Goal: Information Seeking & Learning: Learn about a topic

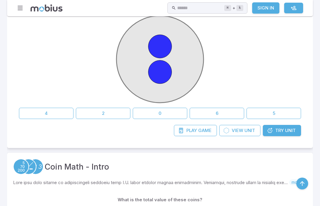
scroll to position [165, 0]
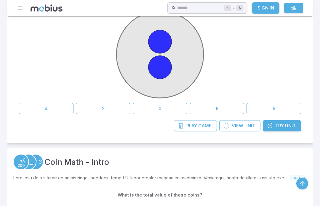
click at [109, 109] on button "2" at bounding box center [103, 108] width 55 height 11
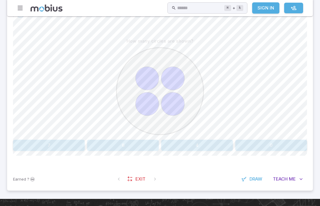
click at [209, 149] on button "4" at bounding box center [197, 145] width 72 height 11
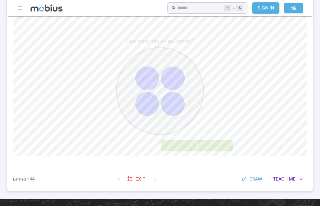
scroll to position [140, 0]
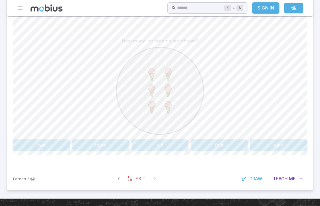
click at [159, 148] on button "six" at bounding box center [160, 145] width 57 height 11
click at [262, 142] on button "one" at bounding box center [259, 145] width 96 height 11
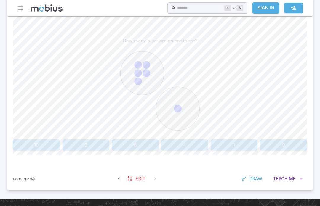
click at [135, 143] on button "6" at bounding box center [135, 145] width 47 height 11
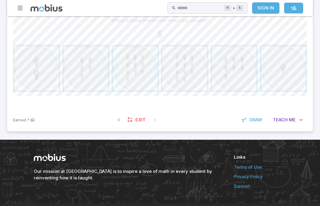
click at [199, 130] on div "Earned ? Exit Draw Teach Me" at bounding box center [160, 120] width 306 height 23
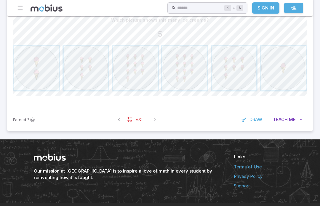
click at [92, 81] on span "button" at bounding box center [86, 68] width 45 height 45
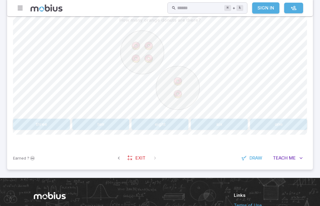
click at [235, 121] on button "six" at bounding box center [219, 124] width 57 height 11
click at [87, 122] on button "nine" at bounding box center [86, 124] width 47 height 11
click at [82, 120] on button "3 + 3" at bounding box center [86, 124] width 47 height 11
click at [78, 119] on button "4 + 5" at bounding box center [86, 124] width 47 height 11
click at [210, 121] on button "five" at bounding box center [219, 124] width 57 height 11
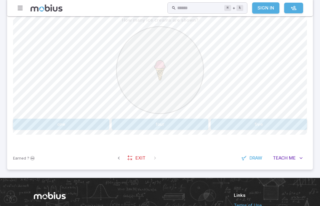
click at [63, 129] on button "one" at bounding box center [61, 124] width 96 height 11
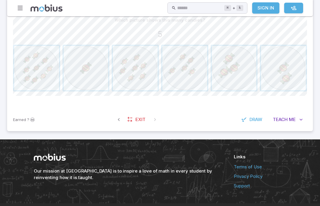
click at [184, 74] on span "button" at bounding box center [185, 68] width 45 height 45
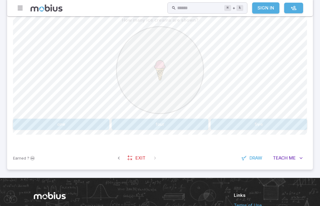
click at [76, 121] on button "one" at bounding box center [61, 124] width 96 height 11
click at [92, 122] on button "3 + 1" at bounding box center [86, 124] width 47 height 11
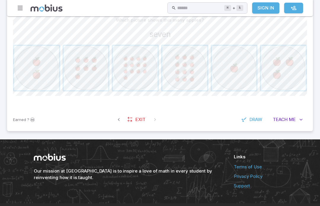
click at [88, 69] on span "button" at bounding box center [86, 68] width 45 height 45
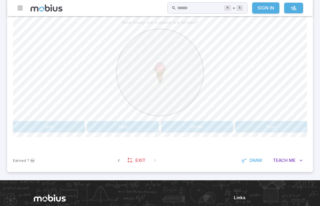
scroll to position [158, 0]
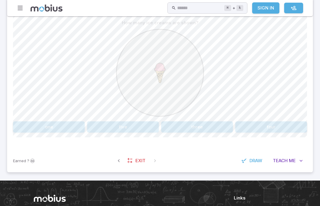
click at [50, 125] on button "one" at bounding box center [49, 127] width 72 height 11
click at [169, 130] on button "1 + 7" at bounding box center [160, 127] width 57 height 11
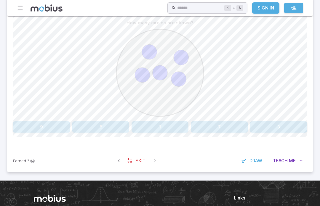
click at [93, 126] on button "5" at bounding box center [100, 127] width 57 height 11
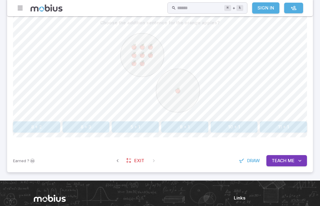
click at [174, 125] on button "8 + 1" at bounding box center [184, 127] width 47 height 11
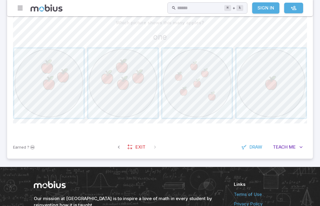
click at [275, 81] on span "button" at bounding box center [271, 83] width 69 height 69
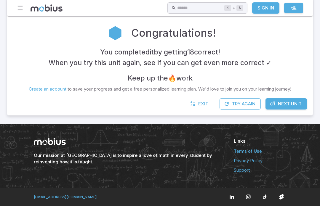
scroll to position [125, 0]
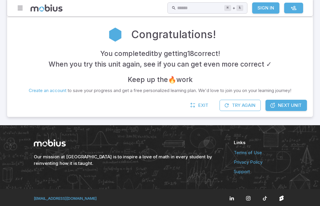
click at [118, 39] on icon at bounding box center [115, 35] width 12 height 14
click at [115, 45] on div at bounding box center [115, 35] width 22 height 22
click at [236, 92] on p "Create an account to save your progress and get a free personalized learning pl…" at bounding box center [160, 90] width 263 height 7
click at [233, 109] on button "Try Again" at bounding box center [240, 105] width 41 height 11
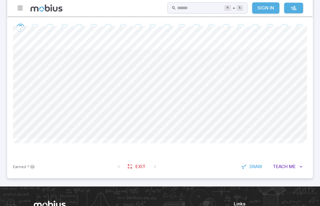
click at [235, 112] on span at bounding box center [160, 94] width 294 height 89
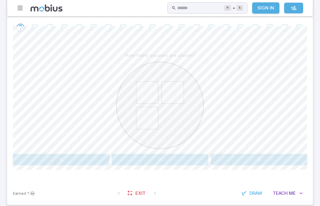
click at [132, 160] on button "3" at bounding box center [160, 159] width 96 height 11
click at [285, 157] on button "one" at bounding box center [271, 159] width 72 height 11
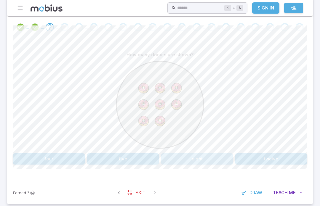
click at [169, 161] on button "eight" at bounding box center [197, 159] width 72 height 11
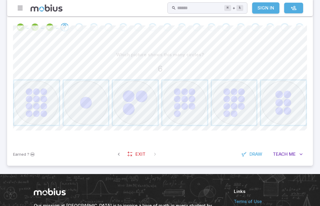
click at [286, 94] on span "button" at bounding box center [283, 103] width 45 height 45
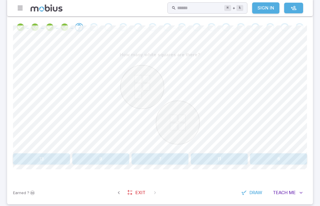
click at [102, 154] on button "9" at bounding box center [100, 159] width 57 height 11
click at [36, 160] on button "nine" at bounding box center [36, 159] width 47 height 11
click at [172, 122] on image at bounding box center [174, 123] width 8 height 8
click at [212, 163] on button "4 + 5" at bounding box center [219, 159] width 57 height 11
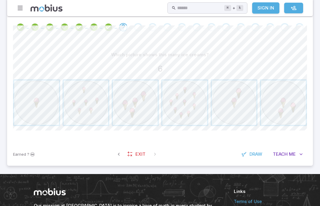
click at [82, 111] on span "button" at bounding box center [86, 103] width 45 height 45
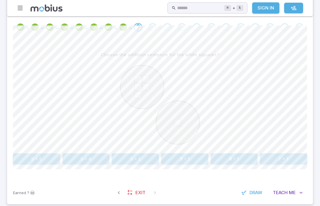
click at [187, 158] on button "5 + 1" at bounding box center [184, 159] width 47 height 11
click at [231, 157] on button "3 + 6" at bounding box center [234, 159] width 47 height 11
click at [86, 162] on button "2 + 7" at bounding box center [86, 159] width 47 height 11
click at [103, 154] on button "one" at bounding box center [123, 159] width 72 height 11
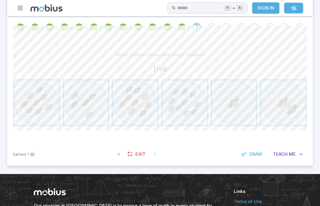
click at [89, 115] on span "button" at bounding box center [86, 103] width 45 height 45
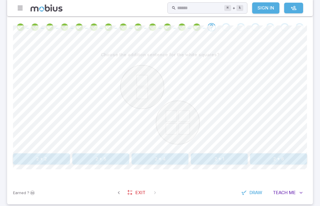
click at [165, 159] on button "2 + 4" at bounding box center [160, 159] width 57 height 11
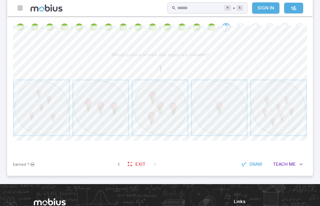
scroll to position [125, 0]
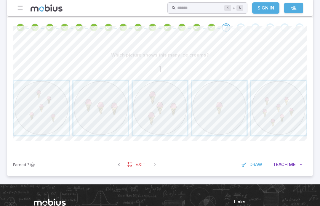
click at [222, 117] on span "button" at bounding box center [219, 108] width 55 height 55
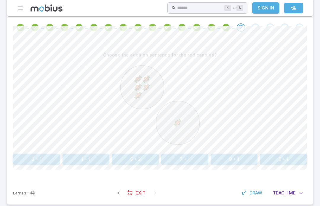
click at [287, 158] on button "5 + 1" at bounding box center [283, 159] width 47 height 11
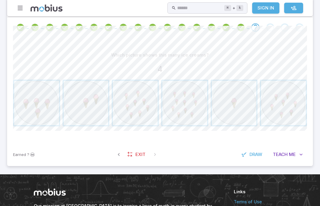
click at [42, 118] on span "button" at bounding box center [36, 103] width 45 height 45
click at [31, 111] on span "button" at bounding box center [36, 103] width 45 height 45
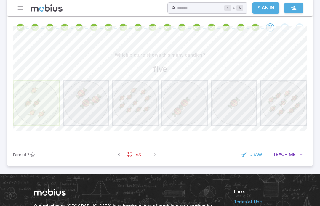
click at [31, 111] on span "button" at bounding box center [36, 103] width 45 height 45
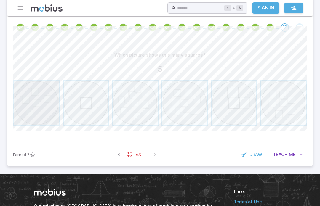
click at [39, 104] on span "button" at bounding box center [36, 103] width 45 height 45
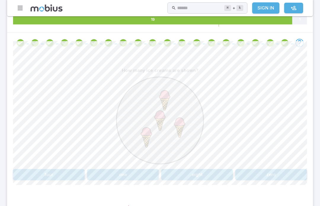
scroll to position [109, 0]
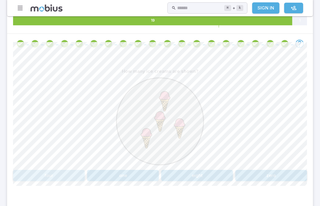
click at [38, 179] on button "four" at bounding box center [49, 175] width 72 height 11
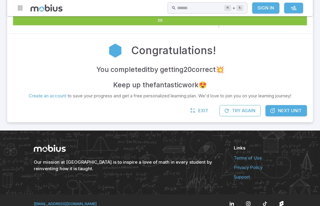
scroll to position [94, 0]
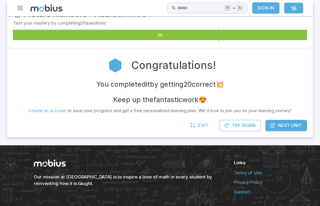
click at [294, 129] on link "Next Unit" at bounding box center [287, 125] width 42 height 11
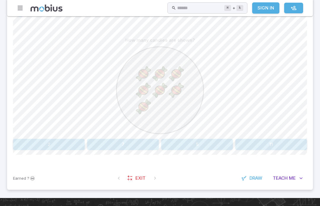
scroll to position [140, 0]
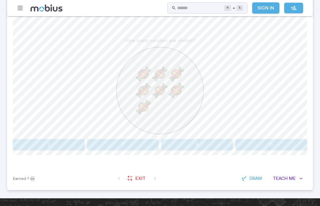
click at [127, 147] on button "7" at bounding box center [123, 144] width 72 height 11
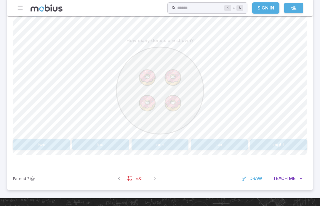
click at [88, 148] on button "four" at bounding box center [100, 144] width 57 height 11
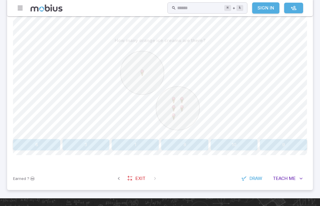
click at [41, 144] on button "6" at bounding box center [36, 144] width 47 height 11
click at [83, 132] on div at bounding box center [160, 91] width 294 height 91
click at [86, 147] on button "six" at bounding box center [86, 144] width 47 height 11
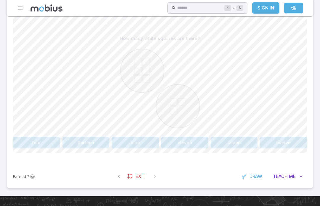
scroll to position [141, 0]
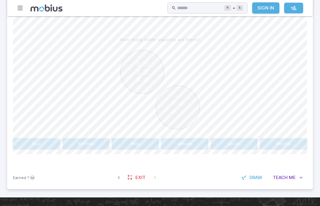
click at [146, 146] on button "nine" at bounding box center [135, 144] width 47 height 11
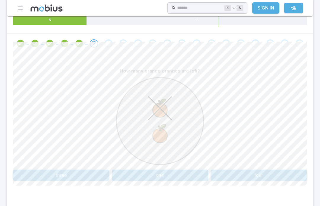
scroll to position [109, 0]
click at [162, 178] on button "one" at bounding box center [160, 175] width 96 height 11
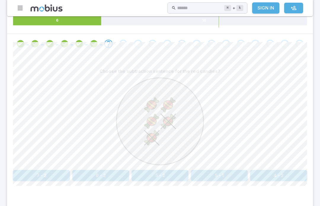
click at [149, 177] on button "5 - 2" at bounding box center [160, 175] width 57 height 11
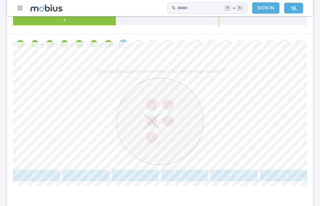
click at [39, 177] on button "5 - 1" at bounding box center [36, 175] width 47 height 11
click at [246, 173] on button "7 + 2" at bounding box center [234, 175] width 47 height 11
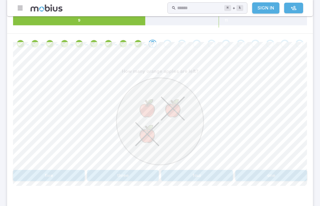
click at [262, 174] on button "one" at bounding box center [271, 175] width 72 height 11
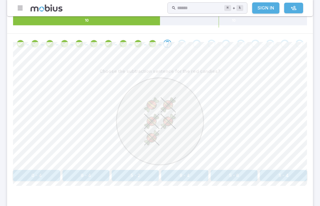
click at [278, 174] on button "5 - 4" at bounding box center [283, 175] width 47 height 11
click at [44, 179] on button "5 - 2" at bounding box center [36, 175] width 47 height 11
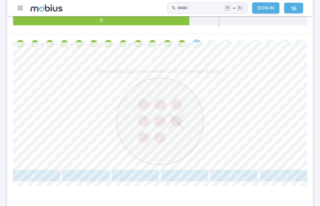
click at [39, 174] on button "8 - 1" at bounding box center [36, 175] width 47 height 11
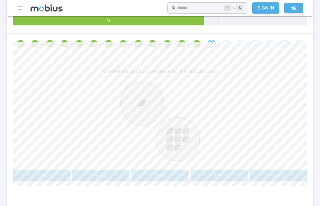
click at [154, 179] on button "1 + 8" at bounding box center [160, 175] width 57 height 11
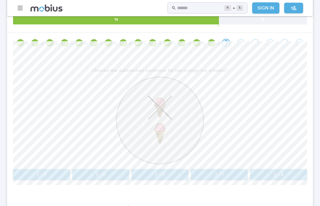
scroll to position [110, 0]
click at [225, 177] on button "2 - 1" at bounding box center [219, 174] width 57 height 11
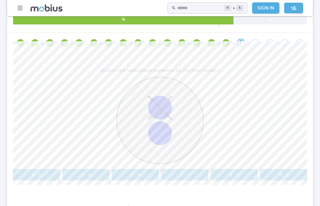
click at [50, 175] on button "2 - 1" at bounding box center [36, 174] width 47 height 11
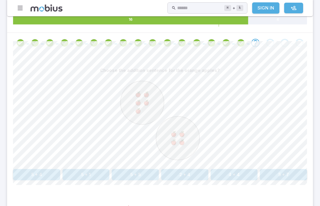
click at [36, 172] on button "5 + 4" at bounding box center [36, 174] width 47 height 11
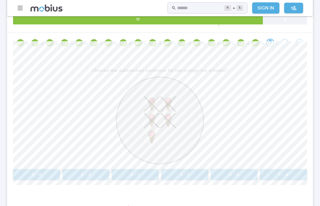
click at [84, 176] on button "5 - 4" at bounding box center [86, 174] width 47 height 11
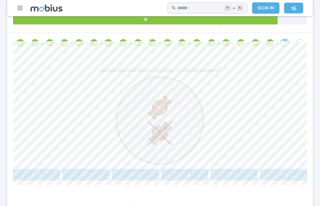
click at [137, 179] on button "2 - 1" at bounding box center [135, 174] width 47 height 11
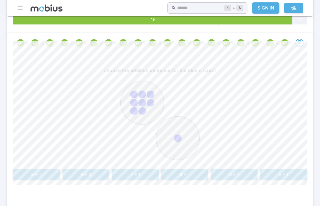
click at [228, 176] on button "8 + 1" at bounding box center [234, 174] width 47 height 11
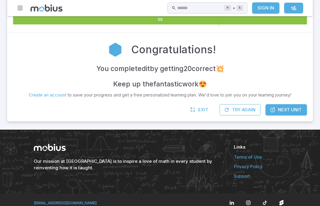
scroll to position [94, 0]
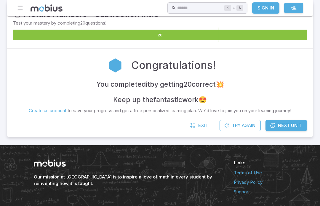
click at [290, 125] on span "Next Unit" at bounding box center [290, 125] width 24 height 7
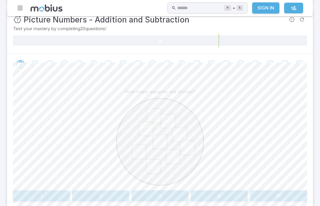
scroll to position [93, 0]
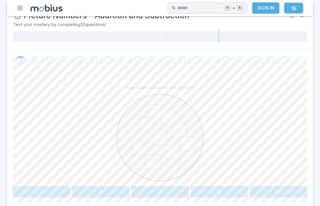
click at [213, 195] on button "9" at bounding box center [219, 192] width 57 height 11
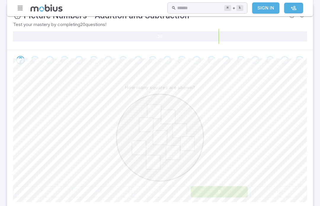
scroll to position [93, 0]
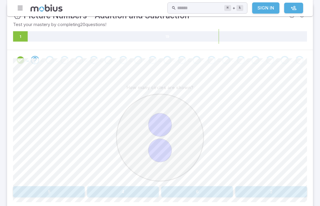
click at [273, 195] on button "2" at bounding box center [271, 192] width 72 height 11
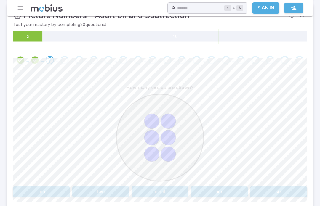
click at [284, 195] on button "six" at bounding box center [278, 192] width 57 height 11
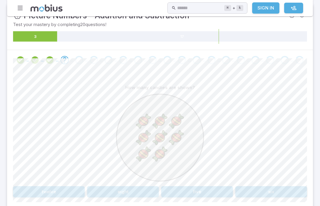
click at [130, 192] on button "eight" at bounding box center [123, 192] width 72 height 11
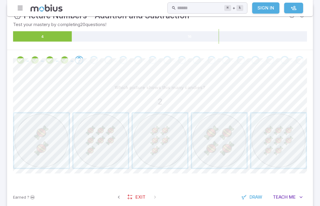
click at [43, 145] on span "button" at bounding box center [41, 141] width 55 height 55
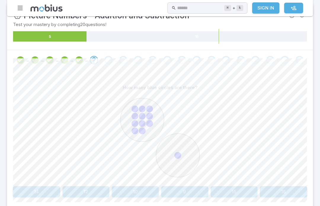
click at [86, 189] on button "12" at bounding box center [86, 192] width 47 height 11
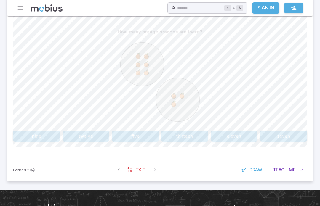
scroll to position [148, 0]
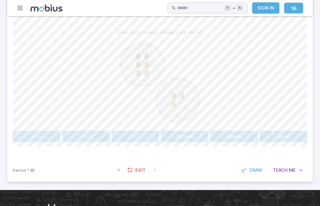
click at [28, 139] on button "nine" at bounding box center [36, 136] width 47 height 11
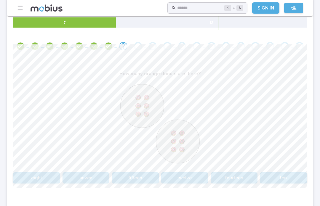
scroll to position [107, 0]
click at [189, 176] on button "twelve" at bounding box center [184, 178] width 47 height 11
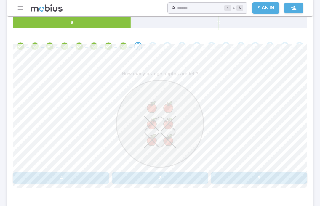
click at [141, 178] on button "2" at bounding box center [160, 178] width 96 height 11
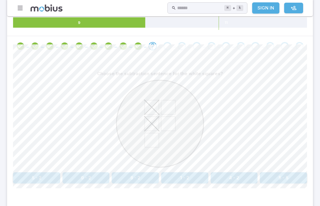
click at [47, 180] on button "5 - 2" at bounding box center [36, 178] width 47 height 11
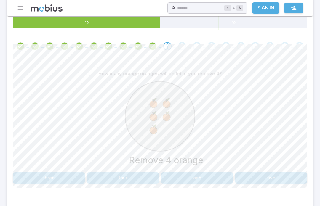
click at [271, 175] on button "five" at bounding box center [271, 178] width 72 height 11
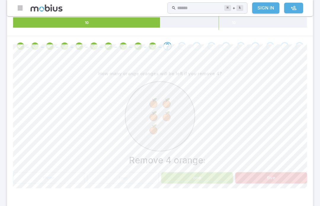
click at [185, 187] on div "How many orange oranges will be left if you remove 4? Remove 4 oranges three fo…" at bounding box center [160, 128] width 294 height 144
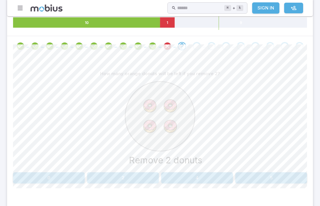
click at [114, 178] on button "2" at bounding box center [123, 178] width 72 height 11
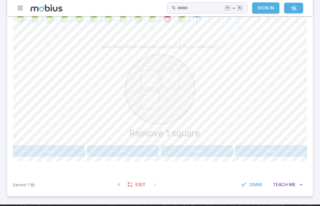
scroll to position [137, 0]
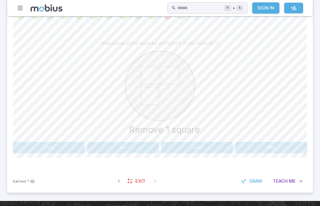
click at [202, 150] on button "two" at bounding box center [197, 147] width 72 height 11
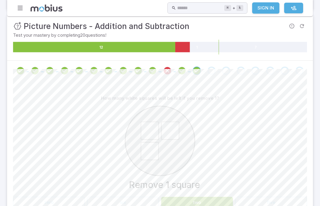
scroll to position [83, 0]
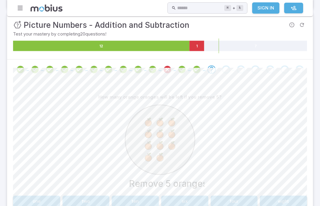
click at [183, 198] on button "six" at bounding box center [184, 201] width 47 height 11
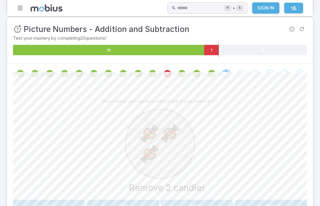
scroll to position [79, 0]
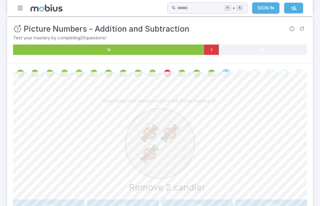
click at [51, 205] on button "one" at bounding box center [49, 205] width 72 height 11
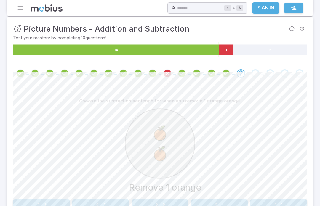
click at [207, 206] on button "2 - 1" at bounding box center [219, 205] width 57 height 11
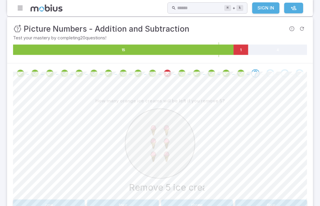
click at [36, 206] on button "one" at bounding box center [49, 205] width 72 height 11
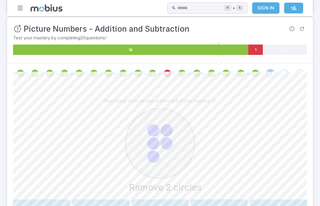
click at [155, 200] on button "3" at bounding box center [160, 205] width 57 height 11
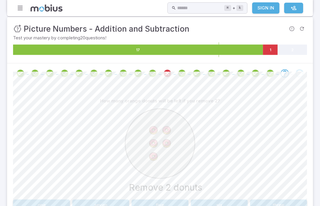
click at [282, 206] on button "three" at bounding box center [278, 205] width 57 height 11
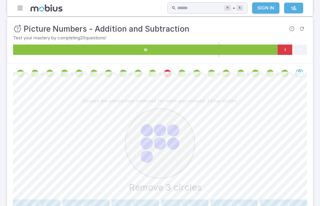
click at [79, 202] on button "4 - 3" at bounding box center [86, 205] width 47 height 11
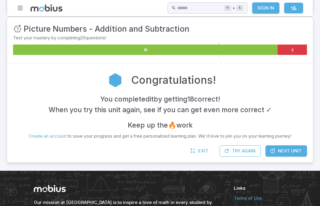
click at [296, 152] on span "Next Unit" at bounding box center [290, 151] width 24 height 7
click at [298, 153] on link "Next Unit" at bounding box center [287, 151] width 42 height 11
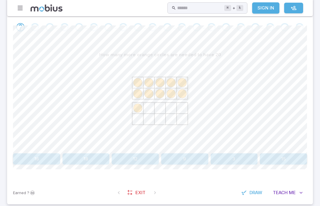
scroll to position [144, 0]
click at [141, 159] on button "12" at bounding box center [135, 159] width 47 height 11
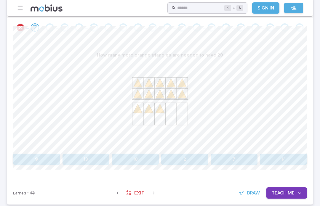
click at [285, 158] on button "14" at bounding box center [283, 159] width 47 height 11
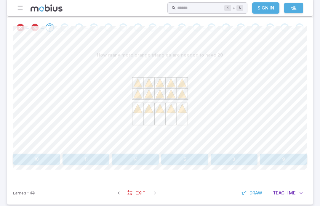
click at [144, 162] on button "14" at bounding box center [135, 159] width 47 height 11
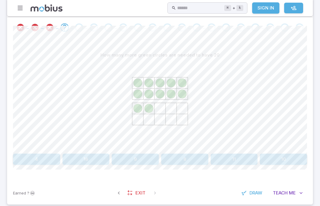
click at [191, 162] on button "8" at bounding box center [184, 159] width 47 height 11
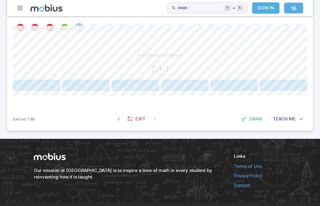
scroll to position [138, 0]
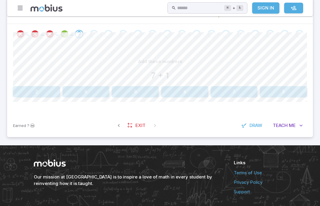
click at [187, 92] on button "8" at bounding box center [184, 91] width 47 height 11
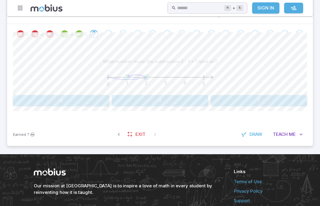
click at [267, 103] on button "1" at bounding box center [259, 100] width 96 height 11
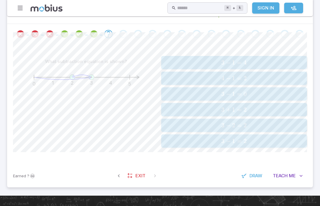
click at [228, 67] on button "3 − 1 = 4 3 - 1 = 4 3 − 1 = 4" at bounding box center [234, 62] width 146 height 13
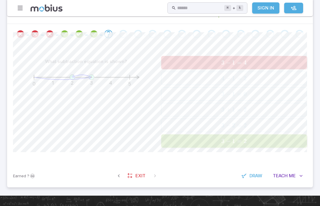
click at [221, 138] on span "3 − 1 = 2" at bounding box center [234, 141] width 142 height 7
click at [220, 138] on span "3 − 1 = 2" at bounding box center [234, 141] width 142 height 7
click at [228, 144] on span "−" at bounding box center [228, 141] width 5 height 7
click at [228, 144] on section "Math / Grades / Grade 2 / Addition and Subtraction of Integers - 1 and 2 Digit …" at bounding box center [160, 37] width 320 height 318
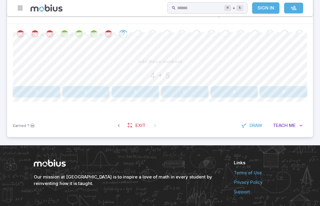
click at [229, 143] on section "Math / Grades / Grade 2 / Addition and Subtraction of Integers - 1 and 2 Digit …" at bounding box center [160, 11] width 320 height 267
click at [74, 94] on button "2" at bounding box center [86, 91] width 47 height 11
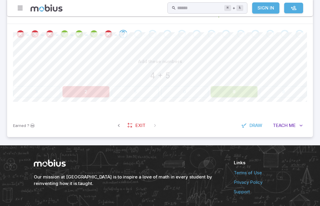
click at [238, 91] on button "9" at bounding box center [234, 91] width 47 height 11
click at [238, 90] on button "9" at bounding box center [234, 91] width 47 height 11
click at [230, 96] on button "9" at bounding box center [234, 91] width 47 height 11
click at [233, 98] on div "Add these numbers 4 + 5 3 2 5 0 9 8" at bounding box center [160, 79] width 294 height 70
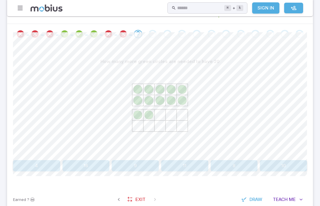
click at [235, 165] on button "8" at bounding box center [234, 165] width 47 height 11
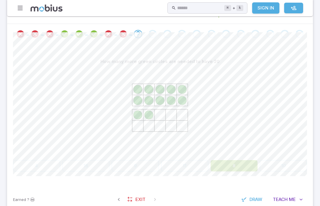
click at [215, 155] on div at bounding box center [160, 112] width 294 height 91
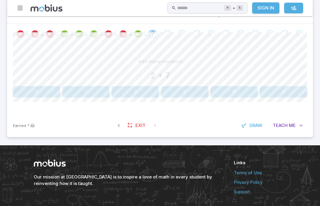
click at [47, 86] on button "9" at bounding box center [36, 91] width 47 height 11
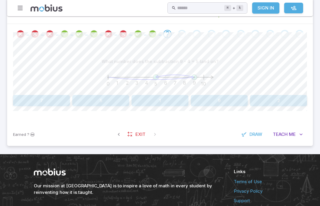
click at [98, 98] on button "5" at bounding box center [100, 100] width 57 height 11
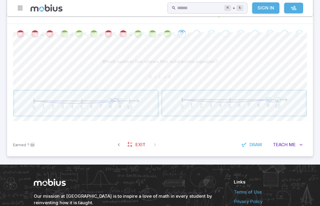
click at [117, 101] on span "button" at bounding box center [86, 103] width 144 height 25
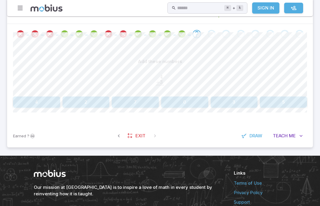
click at [112, 152] on section "Math / Grades / Grade 2 / Addition and Subtraction of Integers - 1 and 2 Digit …" at bounding box center [160, 17] width 320 height 278
click at [128, 107] on button "7" at bounding box center [135, 102] width 47 height 11
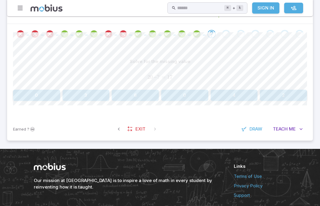
click at [175, 100] on button "0" at bounding box center [184, 95] width 47 height 11
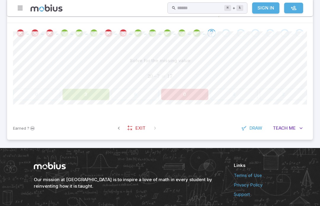
scroll to position [139, 0]
click at [83, 95] on button "3" at bounding box center [86, 94] width 47 height 11
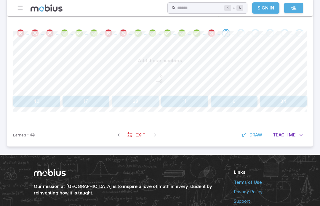
click at [139, 97] on button "28" at bounding box center [135, 101] width 47 height 11
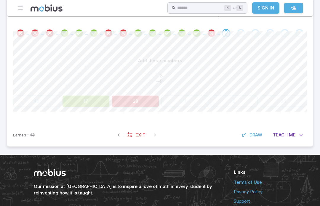
click at [73, 111] on div "Add these numbers 8 . + 9 . ‾ \begin{aligned}8\hphantom{.}\\[-0.5em]\underline{…" at bounding box center [160, 83] width 294 height 80
click at [82, 101] on button "17" at bounding box center [86, 101] width 47 height 11
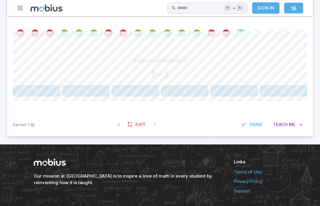
scroll to position [138, 0]
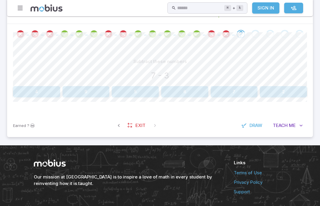
click at [222, 95] on button "7" at bounding box center [234, 91] width 47 height 11
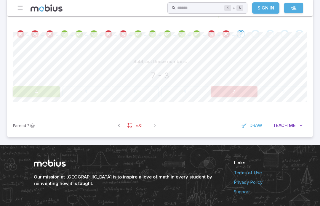
click at [38, 100] on div "Subtract these numbers 7 - 3 4 9 5 6 7 2" at bounding box center [160, 79] width 294 height 70
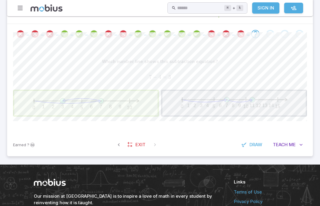
click at [53, 102] on span "button" at bounding box center [86, 103] width 144 height 25
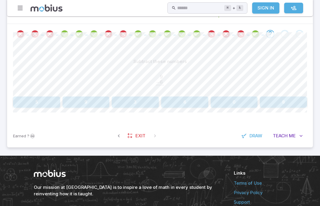
click at [233, 101] on button "0" at bounding box center [234, 102] width 47 height 11
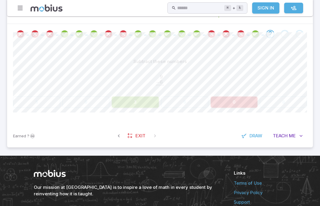
click at [126, 106] on button "3" at bounding box center [135, 102] width 47 height 11
click at [127, 107] on button "3" at bounding box center [135, 102] width 47 height 11
click at [116, 107] on button "3" at bounding box center [135, 102] width 47 height 11
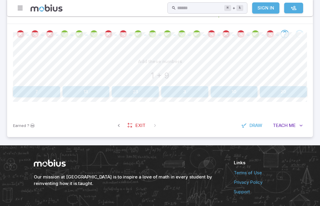
click at [228, 87] on button "10" at bounding box center [234, 91] width 47 height 11
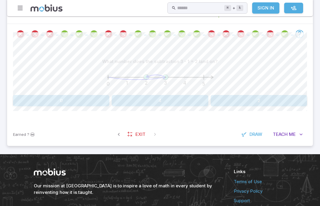
click at [138, 150] on section "Math / Grades / Grade 2 / Addition and Subtraction of Integers - 1 and 2 Digit …" at bounding box center [160, 16] width 320 height 276
click at [240, 98] on button "2" at bounding box center [259, 100] width 96 height 11
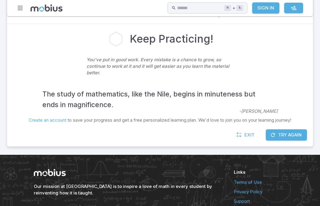
click at [283, 138] on button "Try Again" at bounding box center [286, 135] width 41 height 11
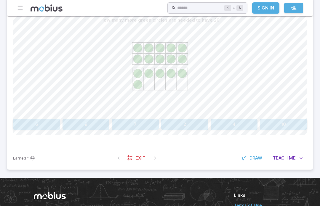
click at [225, 119] on button "4" at bounding box center [234, 124] width 47 height 11
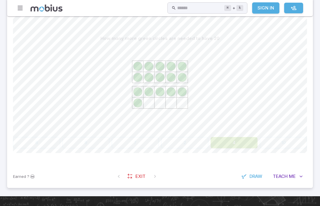
scroll to position [161, 0]
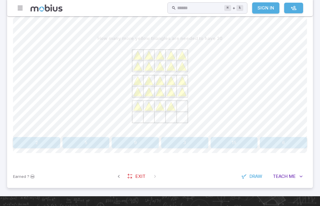
click at [74, 142] on button "5" at bounding box center [86, 142] width 47 height 11
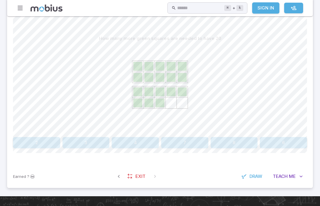
click at [28, 139] on button "2" at bounding box center [36, 142] width 47 height 11
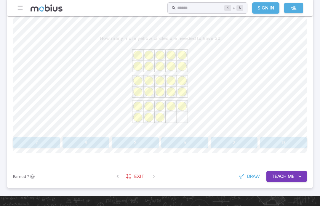
click at [237, 139] on button "2" at bounding box center [234, 142] width 47 height 11
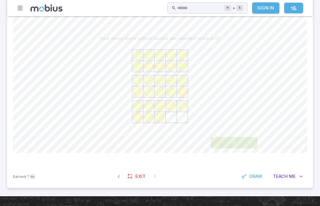
scroll to position [138, 0]
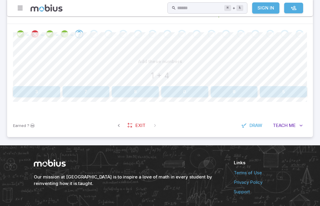
click at [278, 96] on button "5" at bounding box center [283, 91] width 47 height 11
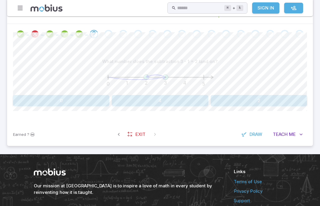
click at [236, 99] on button "2" at bounding box center [259, 100] width 96 height 11
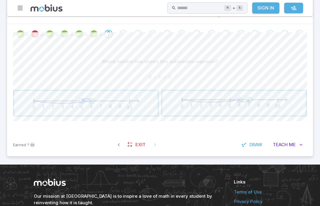
click at [78, 110] on span "button" at bounding box center [86, 103] width 144 height 25
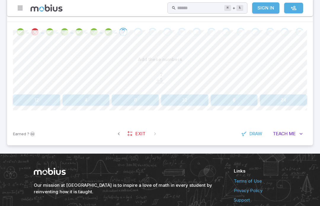
scroll to position [141, 0]
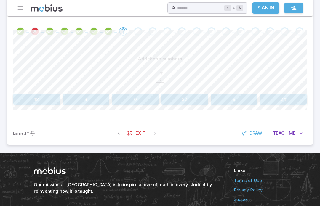
click at [32, 100] on button "12" at bounding box center [36, 99] width 47 height 11
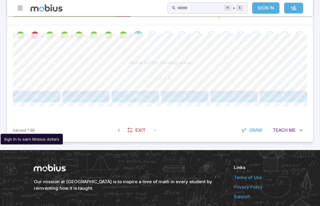
scroll to position [136, 0]
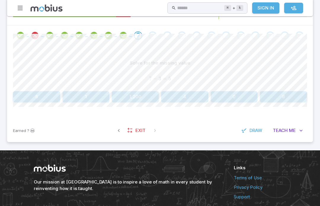
click at [289, 88] on div "Solve for the missing value ? − 3 = 5 ? - 3 = 5 ? − 3 = 5 6 1 1,200 4 0 8" at bounding box center [160, 80] width 294 height 45
click at [269, 105] on div "Solve for the missing value ? − 3 = 5 ? - 3 = 5 ? − 3 = 5 6 1 1,200 4 0 8" at bounding box center [160, 83] width 294 height 74
click at [277, 96] on button "8" at bounding box center [283, 96] width 47 height 11
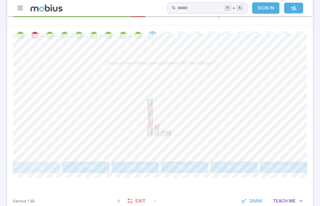
click at [36, 170] on button "14 - 12" at bounding box center [36, 167] width 47 height 11
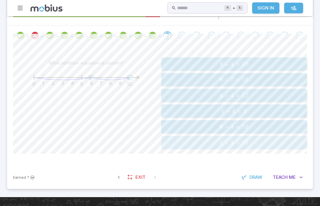
click at [186, 142] on span "6 + 4 = 10" at bounding box center [234, 142] width 142 height 7
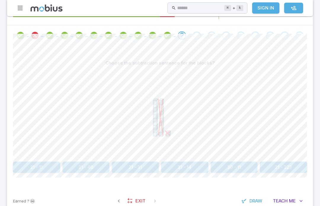
click at [34, 163] on button "21 - 11" at bounding box center [36, 167] width 47 height 11
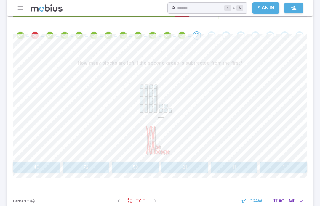
click at [33, 168] on button "40" at bounding box center [36, 167] width 47 height 11
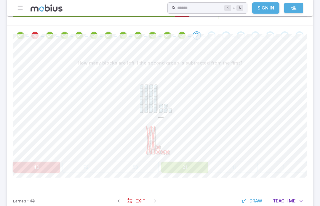
click at [183, 168] on button "21" at bounding box center [184, 167] width 47 height 11
click at [183, 167] on button "21" at bounding box center [184, 167] width 47 height 11
click at [170, 166] on button "21" at bounding box center [184, 167] width 47 height 11
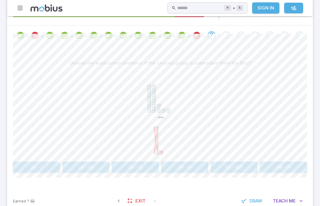
click at [148, 165] on button "20 - 11" at bounding box center [135, 167] width 47 height 11
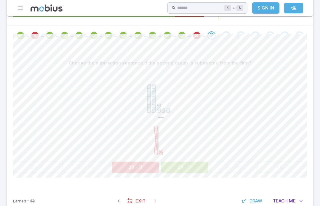
click at [191, 167] on button "24 - 11" at bounding box center [184, 167] width 47 height 11
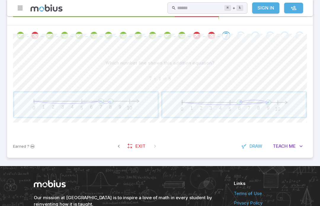
click at [85, 107] on span "button" at bounding box center [86, 105] width 144 height 25
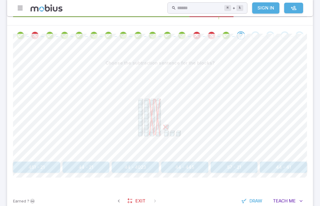
click at [81, 166] on button "44 - 21" at bounding box center [86, 167] width 47 height 11
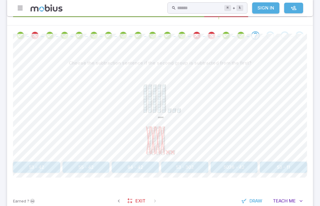
click at [23, 163] on button "53 - 42" at bounding box center [36, 167] width 47 height 11
click at [30, 166] on button "33 - 5" at bounding box center [36, 167] width 47 height 11
click at [36, 162] on button "42 - 21" at bounding box center [36, 167] width 47 height 11
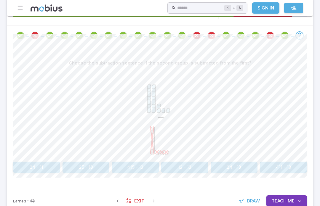
click at [182, 162] on button "12 - 13" at bounding box center [184, 167] width 47 height 11
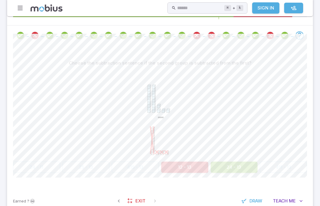
click at [214, 170] on button "24 - 13" at bounding box center [234, 167] width 47 height 11
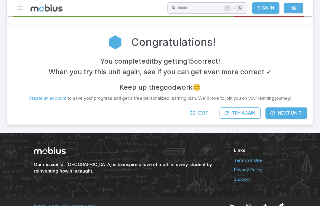
scroll to position [123, 0]
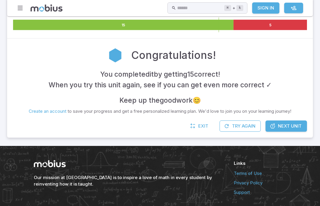
click at [294, 128] on link "Next Unit" at bounding box center [287, 126] width 42 height 11
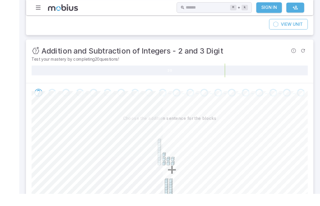
scroll to position [115, 0]
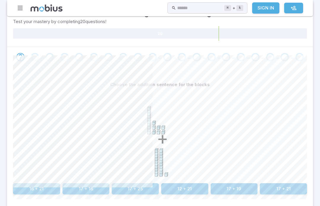
click at [177, 184] on button "12 + 21" at bounding box center [184, 189] width 47 height 11
click at [145, 116] on icon at bounding box center [146, 121] width 3 height 27
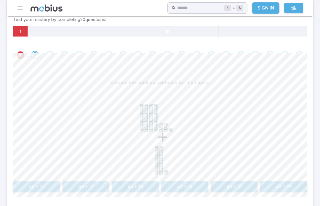
scroll to position [117, 0]
click at [83, 183] on button "46 + 21" at bounding box center [86, 187] width 47 height 11
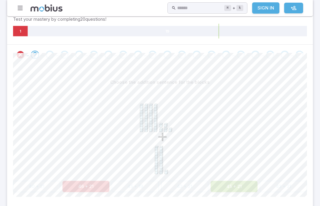
scroll to position [117, 0]
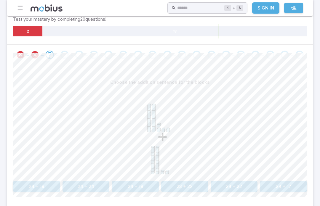
click at [87, 188] on button "24 + 24" at bounding box center [86, 186] width 47 height 11
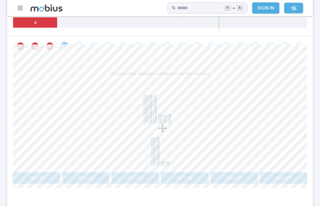
scroll to position [126, 0]
click at [85, 179] on button "35 + 22" at bounding box center [86, 178] width 47 height 11
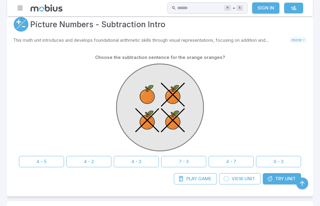
scroll to position [122, 0]
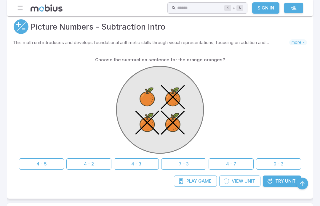
click at [130, 156] on div "Choose the subtraction sentence for the orange oranges? 4 - 5 4 - 2 4 - 3 7 - 3…" at bounding box center [160, 112] width 282 height 116
click at [129, 168] on button "4 - 3" at bounding box center [136, 164] width 45 height 11
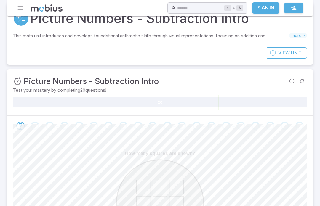
scroll to position [27, 0]
click at [24, 126] on div "Go to the next question" at bounding box center [20, 126] width 8 height 8
click at [25, 127] on span at bounding box center [20, 126] width 10 height 8
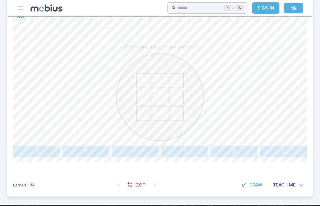
scroll to position [134, 0]
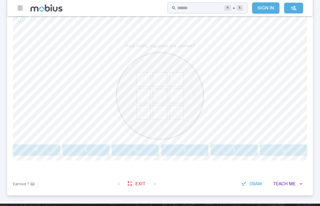
click at [237, 150] on button "9" at bounding box center [234, 150] width 47 height 11
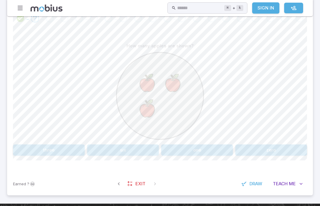
click at [30, 147] on button "three" at bounding box center [49, 150] width 72 height 11
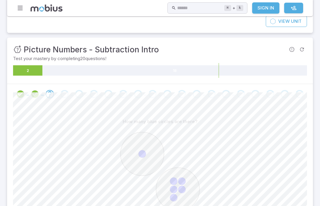
scroll to position [0, 0]
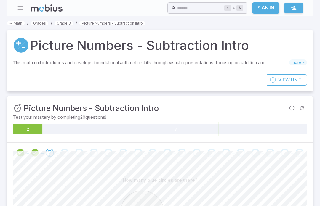
click at [60, 23] on link "Grade 3" at bounding box center [64, 23] width 19 height 4
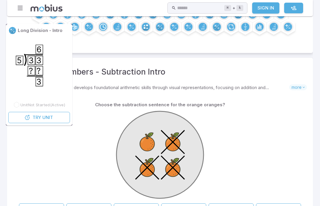
scroll to position [77, 0]
click at [35, 88] on icon ") 3 3 5 6 ? ? 3" at bounding box center [38, 67] width 59 height 59
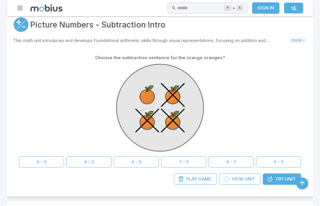
scroll to position [125, 0]
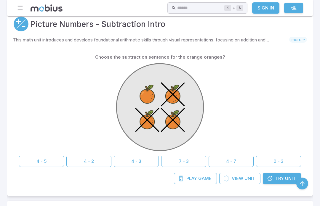
click at [134, 159] on button "4 - 3" at bounding box center [136, 161] width 45 height 11
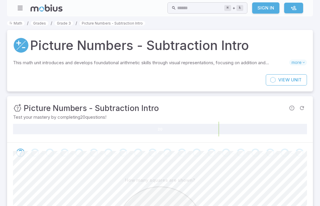
click at [36, 21] on link "Grades" at bounding box center [39, 23] width 17 height 4
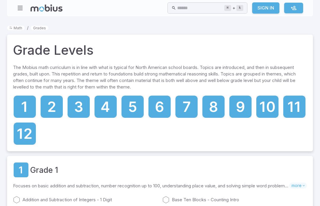
click at [78, 111] on icon at bounding box center [79, 107] width 22 height 22
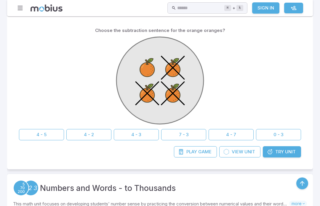
scroll to position [152, 0]
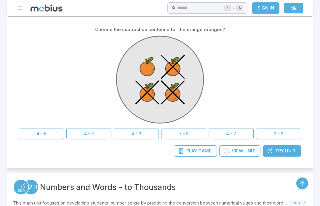
click at [141, 136] on button "4 - 3" at bounding box center [136, 134] width 45 height 11
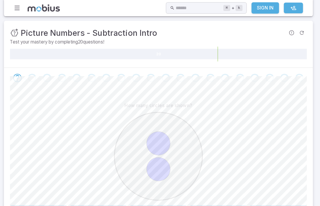
scroll to position [94, 0]
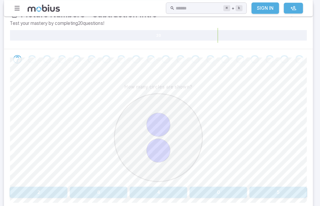
click at [26, 191] on button "2" at bounding box center [41, 190] width 57 height 11
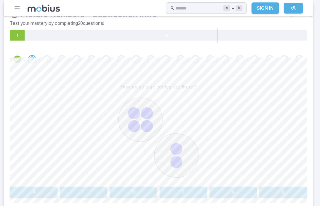
click at [232, 194] on button "6" at bounding box center [234, 190] width 47 height 11
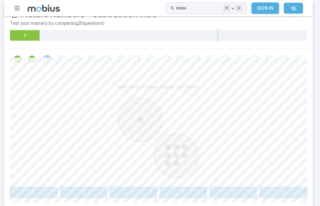
click at [279, 194] on button "9" at bounding box center [283, 190] width 47 height 11
click at [155, 190] on button "1" at bounding box center [160, 190] width 96 height 11
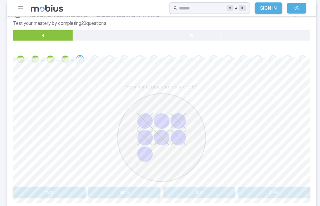
click at [44, 188] on button "two" at bounding box center [49, 190] width 72 height 11
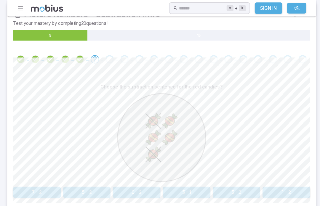
click at [241, 194] on button "5 - 3" at bounding box center [234, 190] width 47 height 11
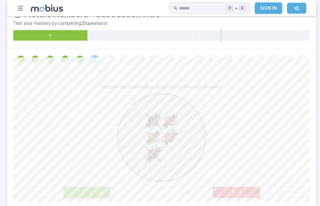
click at [73, 188] on button "5 - 2" at bounding box center [86, 190] width 47 height 11
click at [255, 188] on button "5 - 3" at bounding box center [234, 190] width 47 height 11
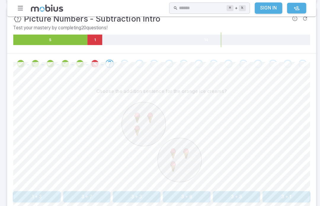
scroll to position [91, 0]
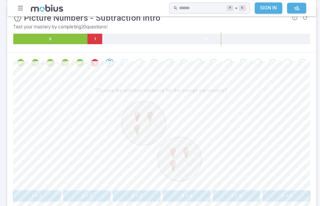
click at [139, 196] on button "3 + 3" at bounding box center [135, 194] width 47 height 11
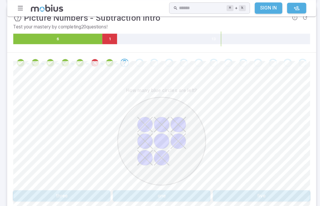
click at [157, 196] on button "one" at bounding box center [160, 194] width 96 height 11
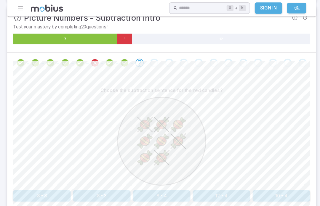
click at [171, 193] on button "8 - 4" at bounding box center [160, 194] width 57 height 11
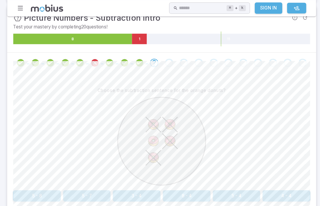
click at [238, 196] on button "5 - 4" at bounding box center [234, 194] width 47 height 11
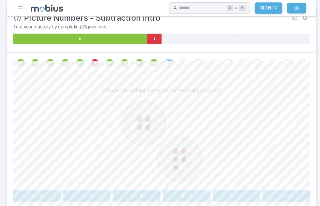
click at [298, 198] on button "4 + 5" at bounding box center [283, 194] width 47 height 11
click at [240, 189] on button "5 + 4" at bounding box center [234, 194] width 47 height 11
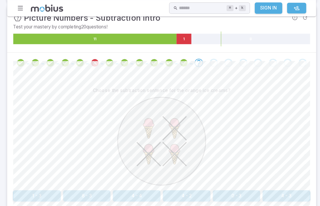
click at [283, 192] on button "4 - 3" at bounding box center [283, 194] width 47 height 11
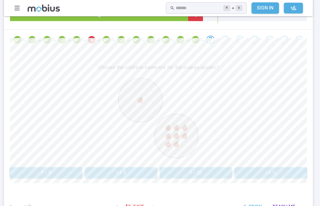
click at [136, 169] on button "1 + 8" at bounding box center [123, 171] width 72 height 11
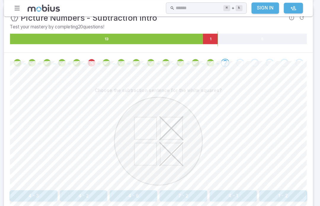
click at [81, 197] on button "4 - 2" at bounding box center [86, 194] width 47 height 11
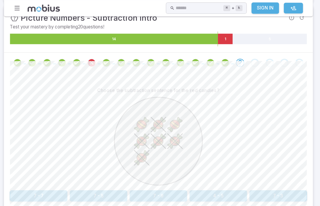
click at [110, 191] on button "7 - 5" at bounding box center [100, 194] width 57 height 11
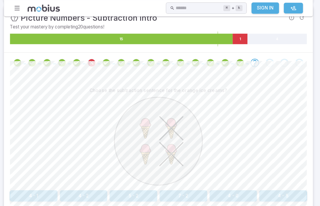
click at [78, 195] on button "4 - 2" at bounding box center [86, 194] width 47 height 11
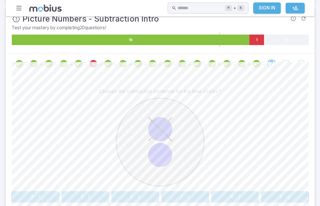
scroll to position [90, 0]
click at [84, 186] on div at bounding box center [160, 141] width 294 height 91
click at [76, 198] on button "2 - 1" at bounding box center [86, 195] width 47 height 11
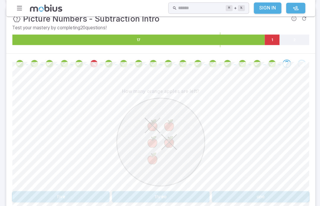
click at [154, 199] on button "three" at bounding box center [160, 195] width 96 height 11
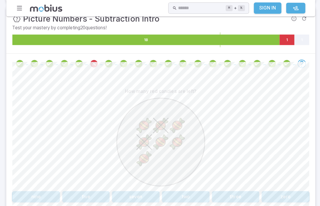
click at [79, 198] on button "five" at bounding box center [86, 195] width 47 height 11
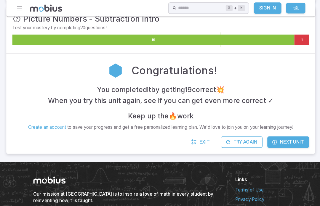
click at [297, 140] on span "Next Unit" at bounding box center [290, 141] width 24 height 7
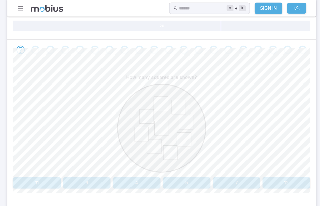
scroll to position [103, 0]
click at [70, 179] on button "9" at bounding box center [86, 181] width 47 height 11
click at [63, 195] on div "How many squares are shown? five nine one zero" at bounding box center [160, 132] width 294 height 144
click at [61, 180] on button "five" at bounding box center [49, 181] width 72 height 11
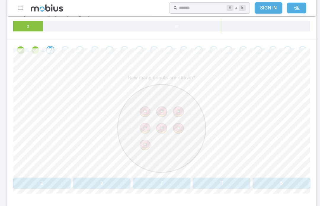
click at [157, 179] on button "7" at bounding box center [160, 181] width 57 height 11
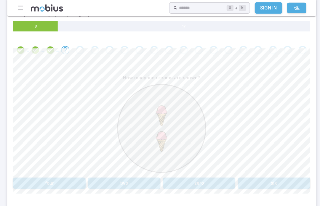
click at [116, 185] on button "two" at bounding box center [123, 181] width 72 height 11
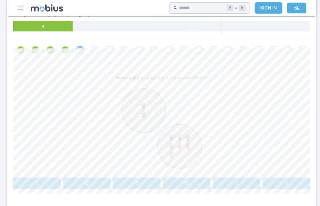
click at [34, 178] on button "9" at bounding box center [36, 181] width 47 height 11
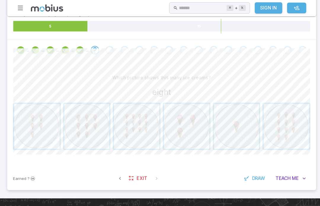
click at [81, 128] on span "button" at bounding box center [86, 125] width 45 height 45
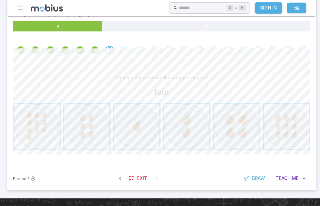
click at [246, 128] on span "button" at bounding box center [234, 125] width 45 height 45
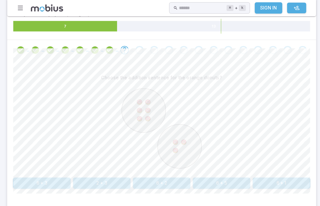
click at [41, 179] on button "6 + 3" at bounding box center [41, 181] width 57 height 11
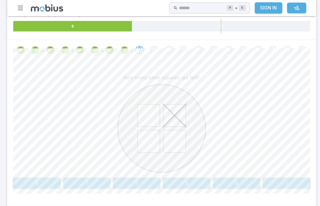
click at [141, 184] on button "3" at bounding box center [135, 181] width 47 height 11
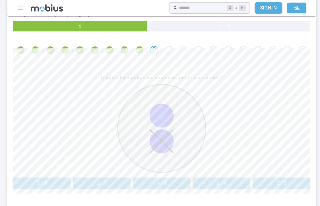
click at [116, 182] on button "2 - 1" at bounding box center [100, 181] width 57 height 11
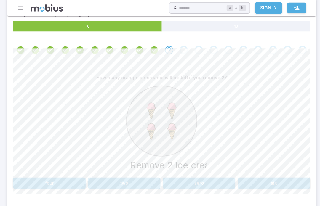
click at [53, 182] on button "four" at bounding box center [49, 181] width 72 height 11
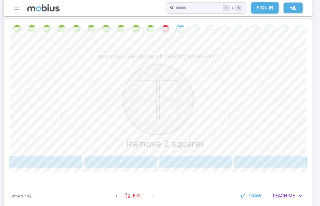
scroll to position [125, 0]
click at [36, 162] on button "2" at bounding box center [49, 160] width 72 height 11
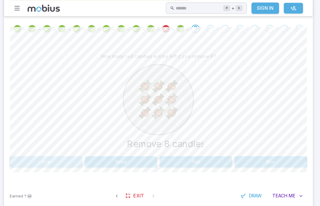
click at [40, 160] on button "one" at bounding box center [49, 160] width 72 height 11
click at [67, 160] on button "9 - 2" at bounding box center [86, 160] width 47 height 11
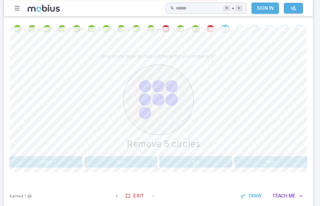
click at [267, 159] on button "two" at bounding box center [271, 160] width 72 height 11
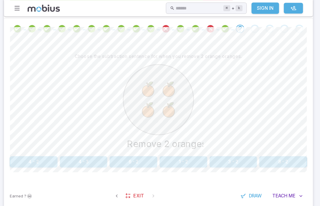
click at [39, 147] on div "Remove 2 oranges" at bounding box center [160, 107] width 294 height 91
click at [37, 165] on button "4 - 2" at bounding box center [36, 160] width 47 height 11
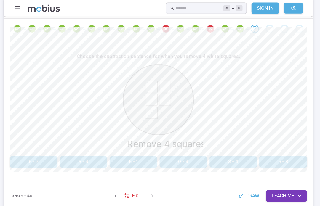
click at [81, 156] on button "5 - 4" at bounding box center [86, 160] width 47 height 11
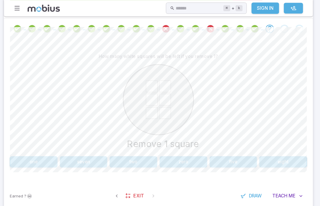
click at [222, 163] on button "five" at bounding box center [234, 160] width 47 height 11
click at [136, 142] on text "Remove 1 circle" at bounding box center [162, 142] width 66 height 11
click at [139, 157] on button "2 - 1" at bounding box center [135, 160] width 47 height 11
click at [58, 159] on button "two" at bounding box center [49, 160] width 72 height 11
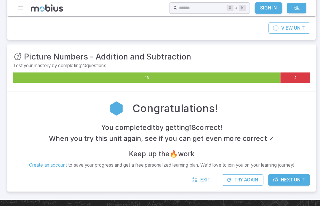
scroll to position [52, 0]
click at [292, 178] on span "Next Unit" at bounding box center [290, 178] width 24 height 7
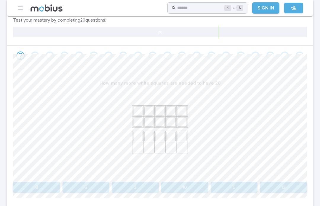
scroll to position [116, 0]
click at [239, 187] on button "5" at bounding box center [234, 187] width 47 height 11
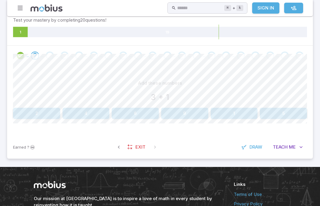
click at [86, 111] on button "4" at bounding box center [86, 113] width 47 height 11
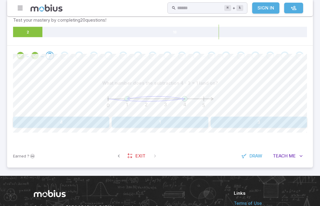
click at [144, 120] on button "1" at bounding box center [160, 122] width 96 height 11
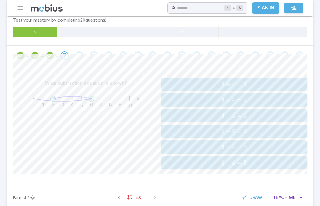
click at [248, 113] on span "6 − 4 = 1" at bounding box center [234, 115] width 142 height 7
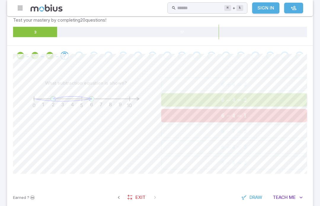
click at [264, 101] on span "6 − 4 = 2" at bounding box center [234, 99] width 142 height 7
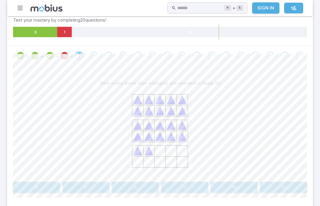
click at [27, 188] on button "8" at bounding box center [36, 187] width 47 height 11
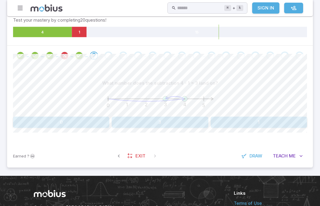
click at [139, 124] on button "3" at bounding box center [160, 122] width 96 height 11
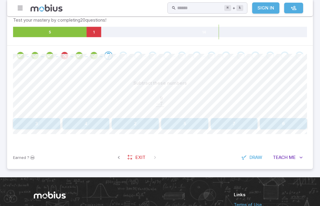
click at [138, 126] on button "2" at bounding box center [135, 123] width 47 height 11
click at [174, 122] on button "5" at bounding box center [184, 123] width 47 height 11
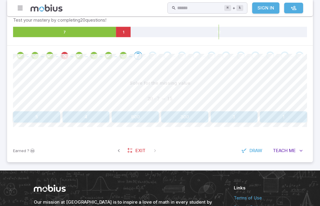
click at [29, 115] on button "5" at bounding box center [36, 117] width 47 height 11
click at [288, 117] on button "4" at bounding box center [283, 117] width 47 height 11
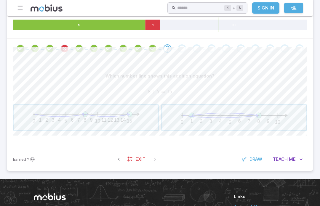
scroll to position [123, 0]
click at [124, 111] on span "button" at bounding box center [86, 118] width 144 height 25
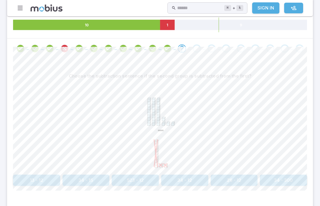
click at [193, 178] on button "34 - 12" at bounding box center [184, 180] width 47 height 11
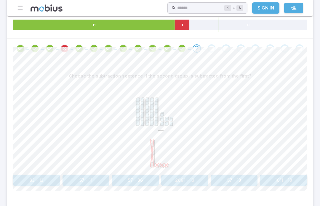
click at [238, 179] on button "57 - 13" at bounding box center [234, 180] width 47 height 11
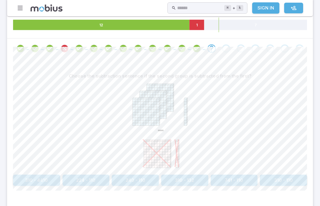
click at [276, 185] on button "310 - 110" at bounding box center [283, 180] width 47 height 11
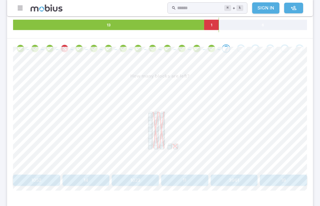
click at [178, 179] on button "11" at bounding box center [184, 180] width 47 height 11
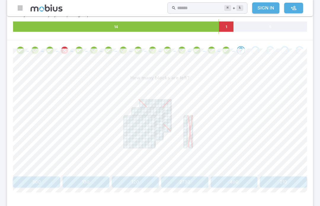
scroll to position [122, 0]
click at [294, 180] on button "210" at bounding box center [283, 182] width 47 height 11
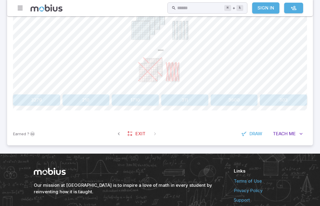
scroll to position [202, 0]
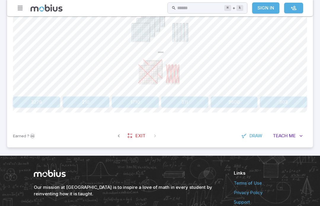
click at [91, 99] on button "210" at bounding box center [86, 102] width 47 height 11
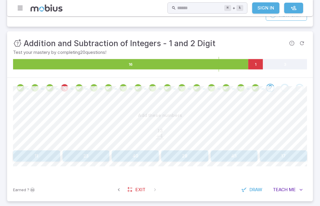
scroll to position [83, 0]
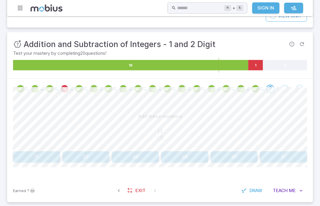
click at [291, 154] on button "17" at bounding box center [283, 157] width 47 height 11
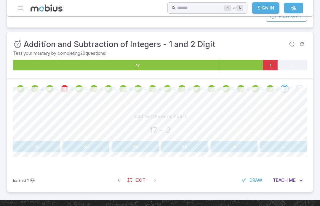
click at [236, 169] on div "Earned ? Exit Draw Teach Me" at bounding box center [160, 180] width 306 height 23
click at [238, 150] on button "15" at bounding box center [234, 146] width 47 height 11
click at [139, 143] on button "24" at bounding box center [135, 146] width 47 height 11
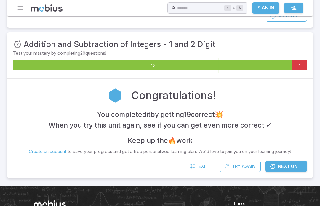
click at [293, 163] on span "Next Unit" at bounding box center [290, 166] width 24 height 7
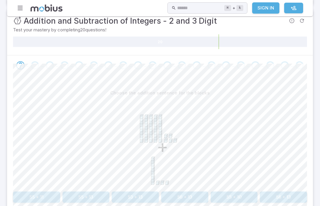
scroll to position [107, 0]
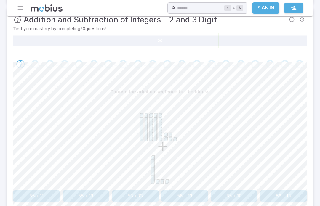
click at [86, 206] on div "Choose the addition sentence for the blocks + 55 + 11 55 + 13 53 + 13 56 + 13 5…" at bounding box center [160, 147] width 294 height 144
click at [85, 200] on button "55 + 13" at bounding box center [86, 196] width 47 height 11
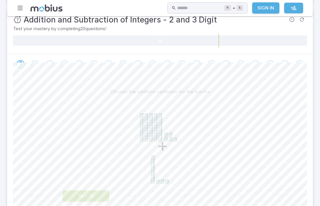
scroll to position [108, 0]
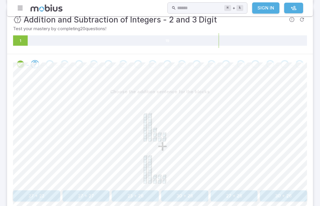
click at [243, 193] on button "27 + 26" at bounding box center [234, 196] width 47 height 11
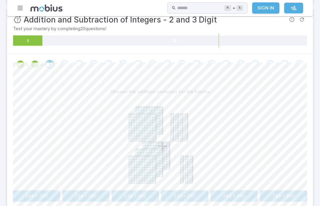
click at [127, 193] on button "240 + 330" at bounding box center [135, 196] width 47 height 11
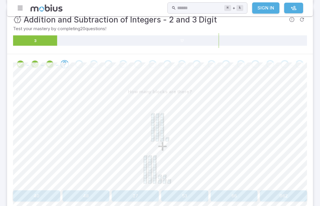
click at [249, 191] on button "66" at bounding box center [234, 196] width 47 height 11
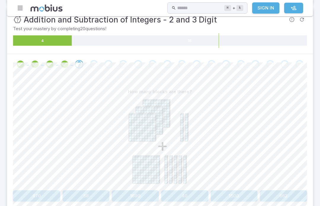
click at [37, 194] on button "470" at bounding box center [36, 196] width 47 height 11
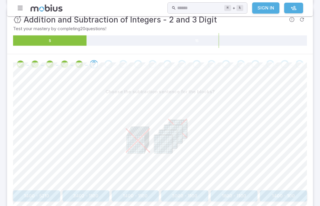
click at [191, 198] on button "3000 - 1100" at bounding box center [184, 196] width 47 height 11
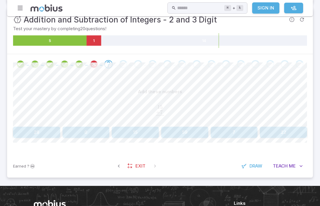
click at [287, 131] on button "22" at bounding box center [283, 132] width 47 height 11
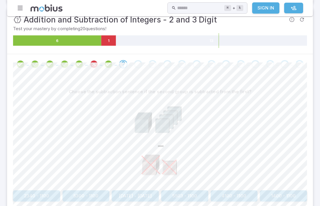
click at [277, 191] on button "1400 - 1100" at bounding box center [283, 196] width 47 height 11
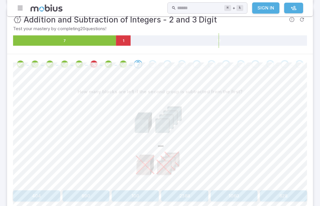
click at [133, 200] on button "100" at bounding box center [135, 196] width 47 height 11
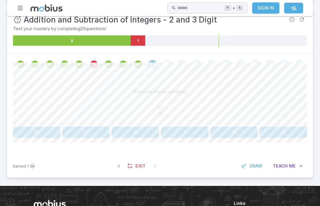
click at [200, 149] on div "Subtract these numbers 14 . − 4 . ‾ \begin{aligned}14\hphantom{.}\\[-0.5em]\und…" at bounding box center [160, 114] width 294 height 80
click at [229, 131] on button "10" at bounding box center [234, 132] width 47 height 11
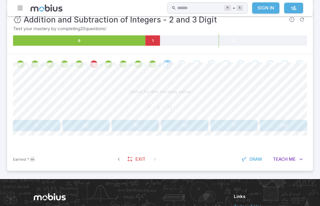
click at [242, 129] on button "17" at bounding box center [234, 125] width 47 height 11
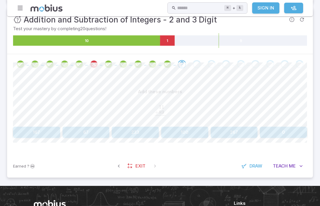
click at [167, 133] on button "100" at bounding box center [184, 132] width 47 height 11
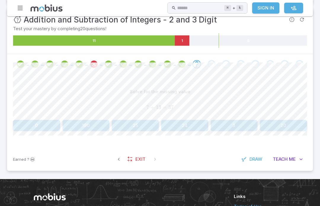
click at [178, 129] on button "24" at bounding box center [184, 125] width 47 height 11
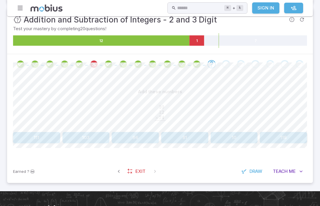
click at [287, 135] on button "118" at bounding box center [283, 137] width 47 height 11
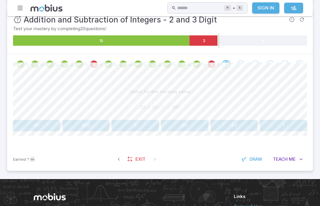
click at [148, 139] on div "Solve for the missing value 55 + 55 + ? = 197 55 + 55 + ? = 197 55 + 55 + ? = 1…" at bounding box center [160, 111] width 294 height 74
click at [30, 126] on button "87" at bounding box center [36, 125] width 47 height 11
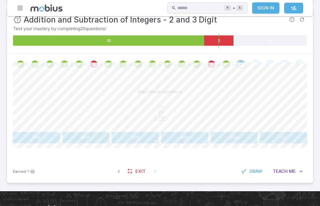
click at [90, 143] on button "232" at bounding box center [86, 137] width 47 height 11
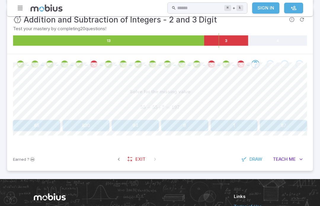
click at [295, 120] on button "87" at bounding box center [283, 125] width 47 height 11
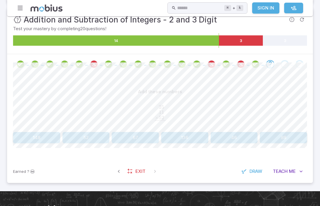
click at [180, 128] on div "Add these numbers 25 . 11 . × 52 . ‾ \begin{aligned}25\hphantom{.}\\[-0.5em]11\…" at bounding box center [160, 108] width 294 height 44
click at [171, 140] on button "136" at bounding box center [184, 137] width 47 height 11
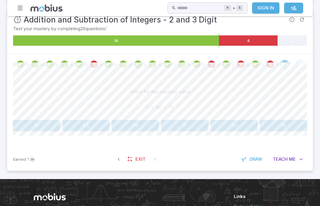
click at [281, 126] on button "55" at bounding box center [283, 125] width 47 height 11
click at [248, 125] on button "28" at bounding box center [234, 125] width 47 height 11
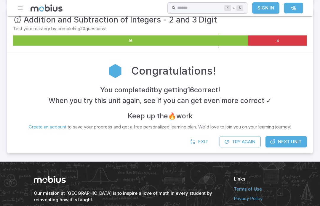
click at [285, 141] on span "Next Unit" at bounding box center [290, 142] width 24 height 7
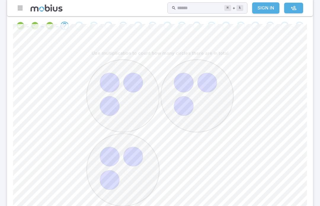
scroll to position [128, 0]
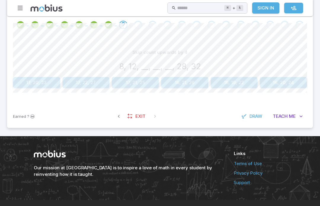
scroll to position [119, 0]
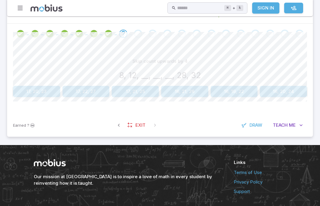
click at [286, 88] on button "16, 20, 24" at bounding box center [283, 91] width 47 height 11
click at [278, 93] on button "15" at bounding box center [283, 91] width 47 height 11
click at [187, 94] on button "15" at bounding box center [184, 91] width 47 height 11
click at [186, 95] on button "640" at bounding box center [184, 91] width 47 height 11
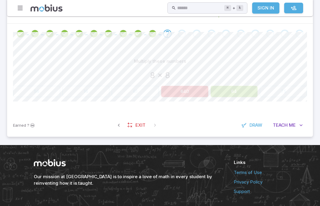
click at [188, 97] on div "Multiply these numbers 8 x 8 56 16 61 640 64 75" at bounding box center [160, 79] width 294 height 70
click at [239, 88] on button "64" at bounding box center [234, 91] width 47 height 11
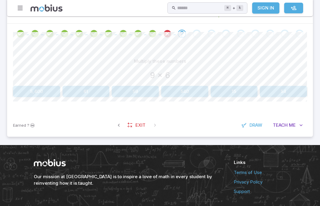
click at [95, 95] on button "61" at bounding box center [86, 91] width 47 height 11
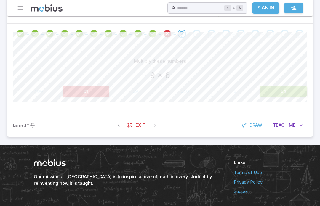
click at [282, 90] on button "54" at bounding box center [283, 91] width 47 height 11
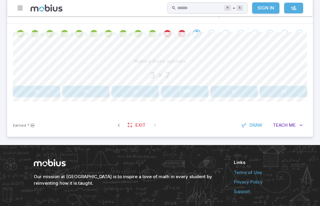
click at [130, 91] on button "21" at bounding box center [135, 91] width 47 height 11
click at [18, 82] on div "Multiply these numbers 6 x 9" at bounding box center [160, 70] width 294 height 28
click at [28, 96] on button "54" at bounding box center [36, 91] width 47 height 11
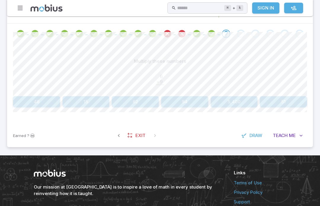
click at [182, 104] on button "54" at bounding box center [184, 101] width 47 height 11
click at [227, 101] on button "70" at bounding box center [234, 101] width 47 height 11
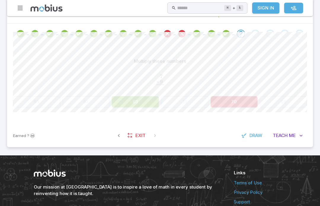
click at [113, 119] on div "Multiply these numbers 7 . × 9 . ‾ \begin{aligned}7\hphantom{.}\\[-0.5em]\under…" at bounding box center [160, 84] width 294 height 80
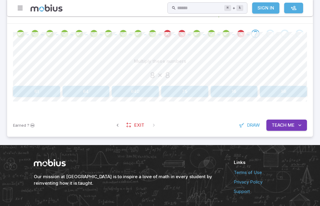
click at [83, 89] on button "64" at bounding box center [86, 91] width 47 height 11
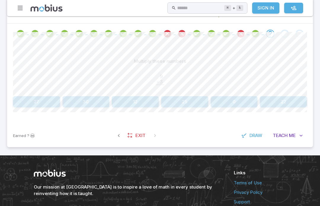
click at [31, 106] on button "27" at bounding box center [36, 101] width 47 height 11
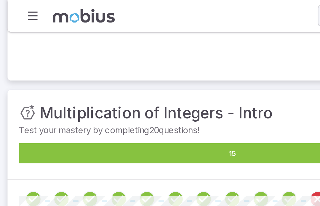
scroll to position [49, 0]
